Goal: Information Seeking & Learning: Learn about a topic

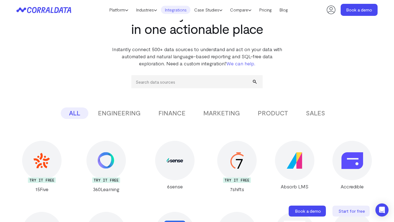
scroll to position [15, 0]
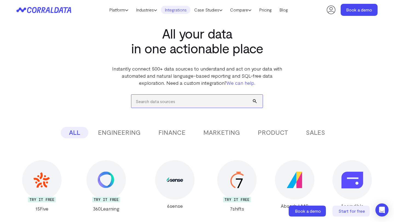
click at [183, 99] on input "search" at bounding box center [196, 101] width 131 height 13
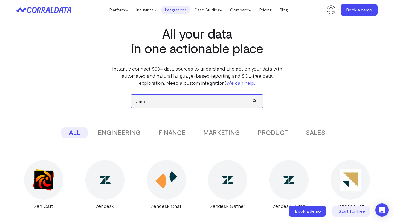
type input "zenoti"
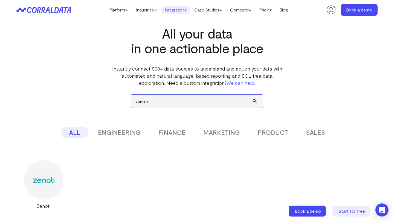
drag, startPoint x: 157, startPoint y: 102, endPoint x: 129, endPoint y: 101, distance: 28.2
click at [129, 102] on div "zenoti ALL ENGINEERING FINANCE MARKETING PRODUCT SALES Don’t see the integratio…" at bounding box center [196, 148] width 361 height 123
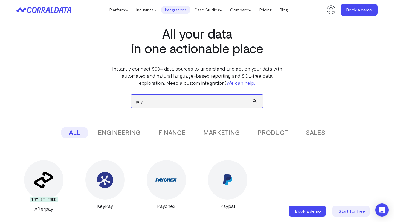
drag, startPoint x: 170, startPoint y: 100, endPoint x: 126, endPoint y: 100, distance: 44.1
click at [126, 100] on div "pay ALL ENGINEERING FINANCE MARKETING PRODUCT SALES Don’t see the integration y…" at bounding box center [196, 150] width 361 height 126
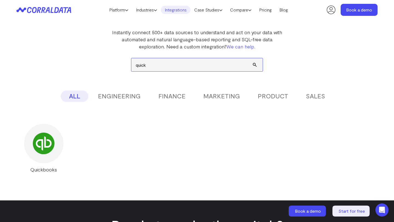
scroll to position [78, 0]
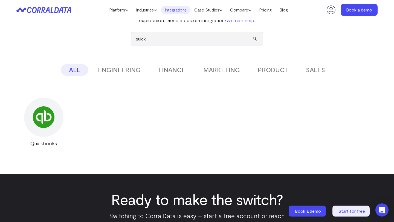
drag, startPoint x: 151, startPoint y: 36, endPoint x: 131, endPoint y: 36, distance: 20.5
click at [131, 37] on div "quick ALL ENGINEERING FINANCE MARKETING PRODUCT SALES Don’t see the integration…" at bounding box center [196, 85] width 361 height 123
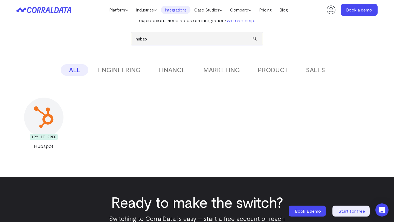
type input "hubsp"
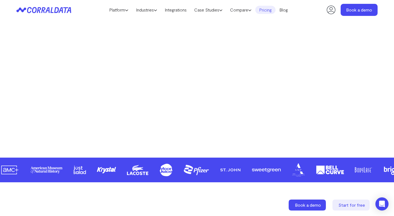
scroll to position [155, 0]
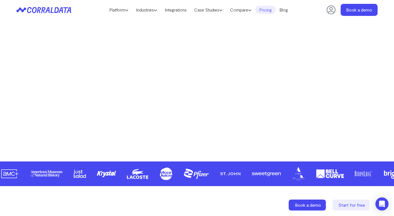
click at [272, 10] on link "Pricing" at bounding box center [265, 10] width 20 height 8
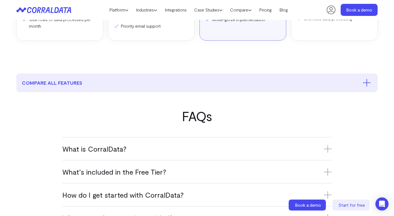
scroll to position [254, 0]
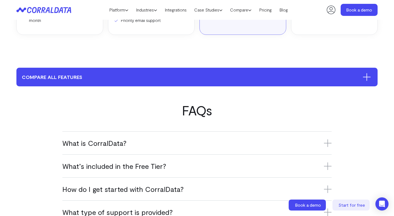
click at [219, 81] on button "compare all features" at bounding box center [196, 77] width 361 height 19
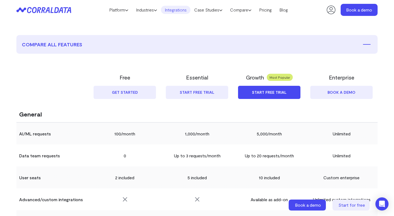
scroll to position [252, 0]
